Goal: Check status: Check status

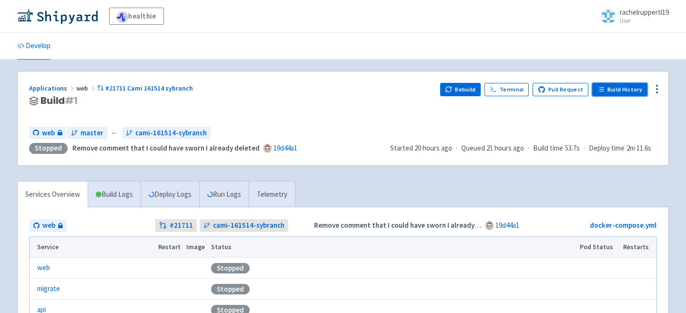
click at [623, 92] on link "Build History" at bounding box center [619, 89] width 55 height 13
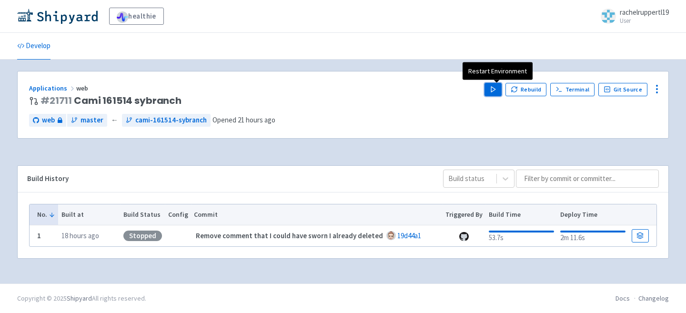
click at [495, 90] on polygon "button" at bounding box center [493, 89] width 4 height 5
click at [497, 92] on icon "button" at bounding box center [493, 89] width 7 height 7
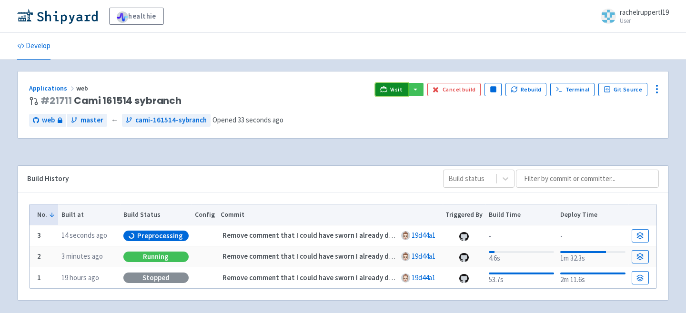
click at [395, 87] on span "Visit" at bounding box center [396, 90] width 12 height 8
